Goal: Task Accomplishment & Management: Manage account settings

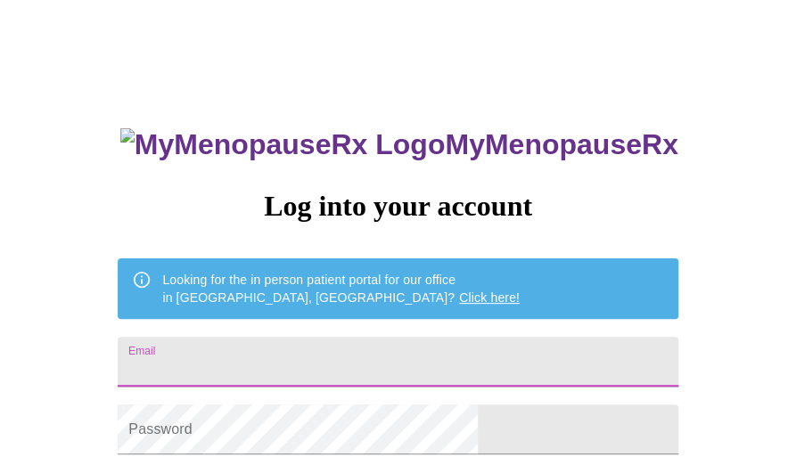
click at [365, 351] on input "Email" at bounding box center [398, 362] width 560 height 50
type input "leslieloveless97@gmail.com"
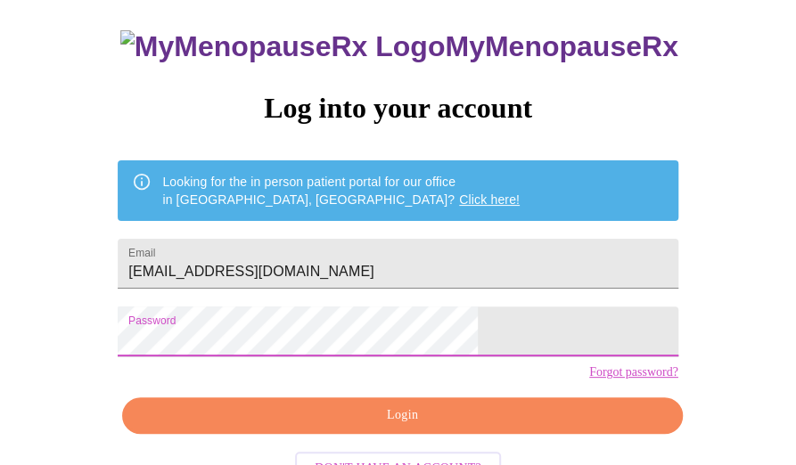
scroll to position [96, 0]
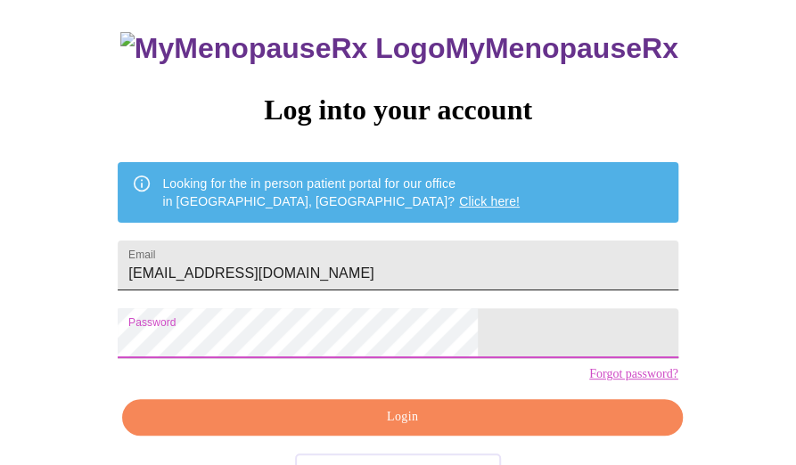
click at [443, 268] on input "leslieloveless97@gmail.com" at bounding box center [398, 266] width 560 height 50
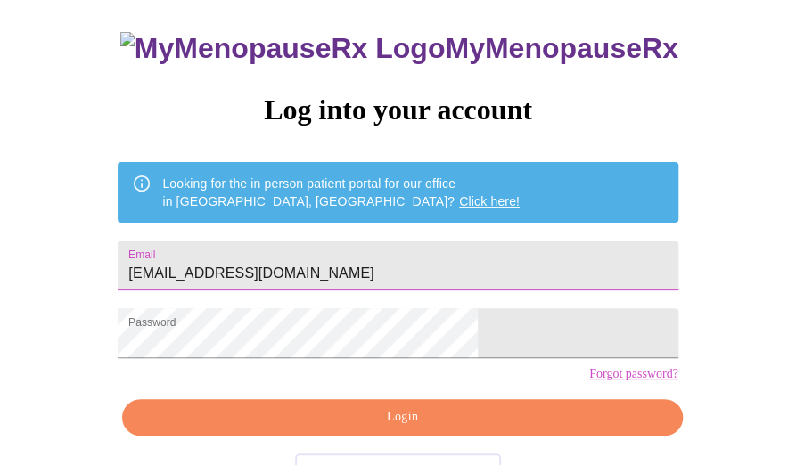
drag, startPoint x: 443, startPoint y: 268, endPoint x: 444, endPoint y: 153, distance: 115.0
click at [444, 153] on div "MyMenopauseRx Log into your account Looking for the in person patient portal fo…" at bounding box center [398, 236] width 596 height 465
